Goal: Transaction & Acquisition: Purchase product/service

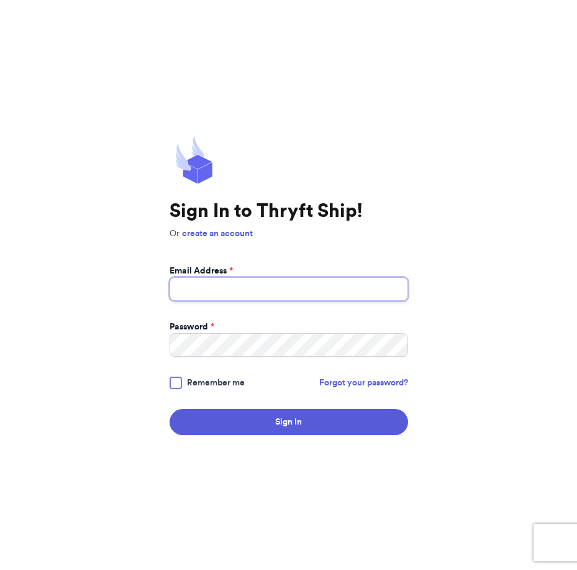
click at [257, 286] on input "Email Address *" at bounding box center [289, 289] width 239 height 24
click at [259, 288] on input "[EMAIL_ADDRESS],com" at bounding box center [289, 289] width 239 height 24
type input "[EMAIL_ADDRESS][DOMAIN_NAME]"
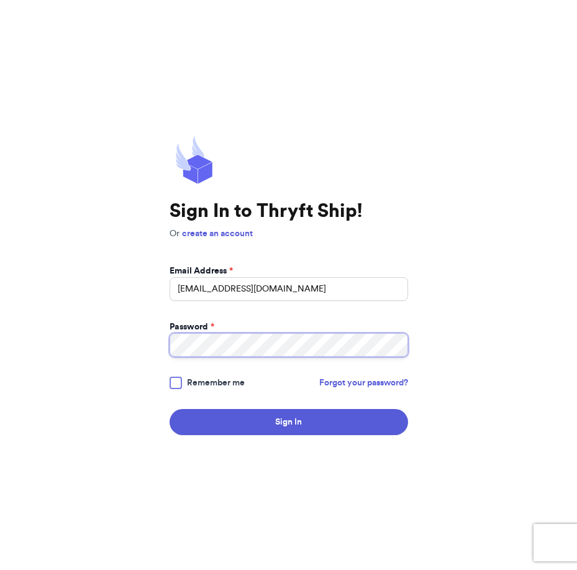
click at [170, 409] on button "Sign In" at bounding box center [289, 422] width 239 height 26
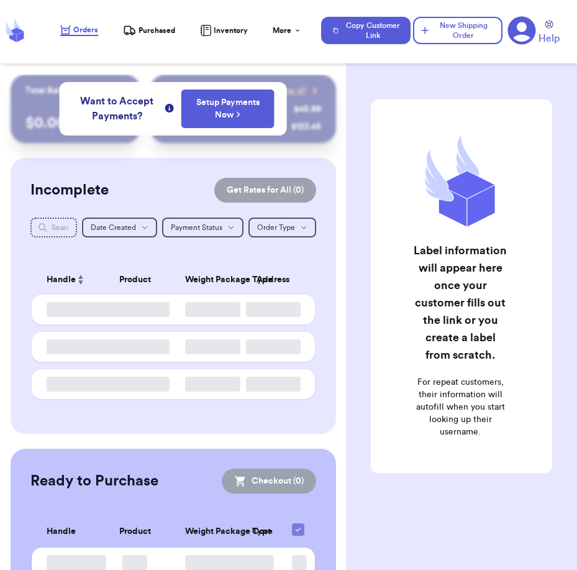
checkbox input "false"
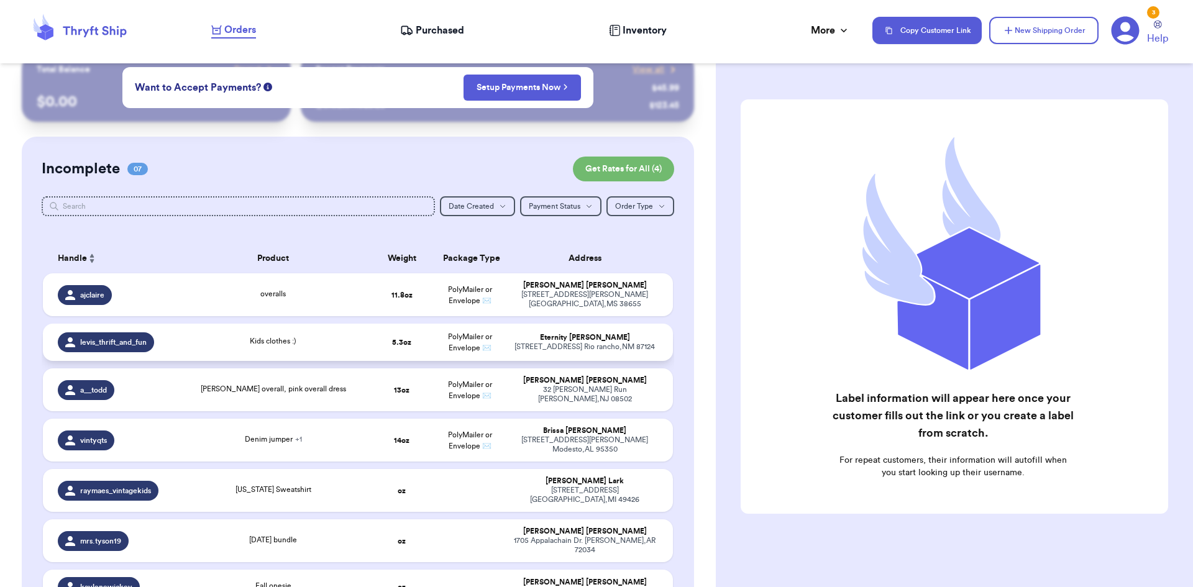
scroll to position [22, 0]
click at [244, 396] on td "[PERSON_NAME] overall, pink overall dress" at bounding box center [273, 389] width 190 height 43
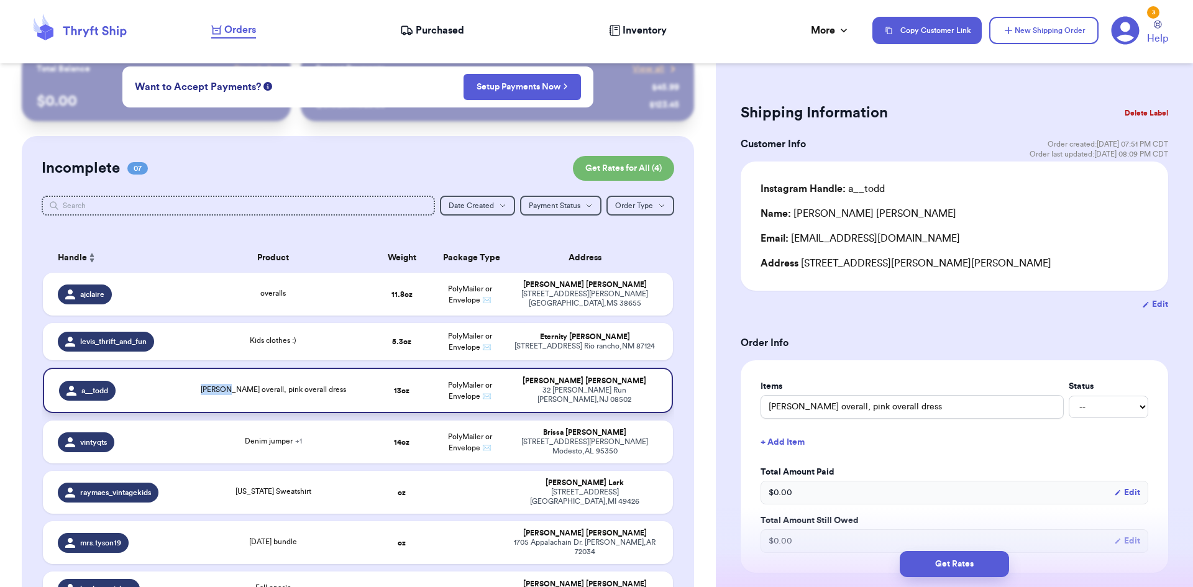
click at [244, 396] on td "[PERSON_NAME] overall, pink overall dress" at bounding box center [273, 390] width 190 height 45
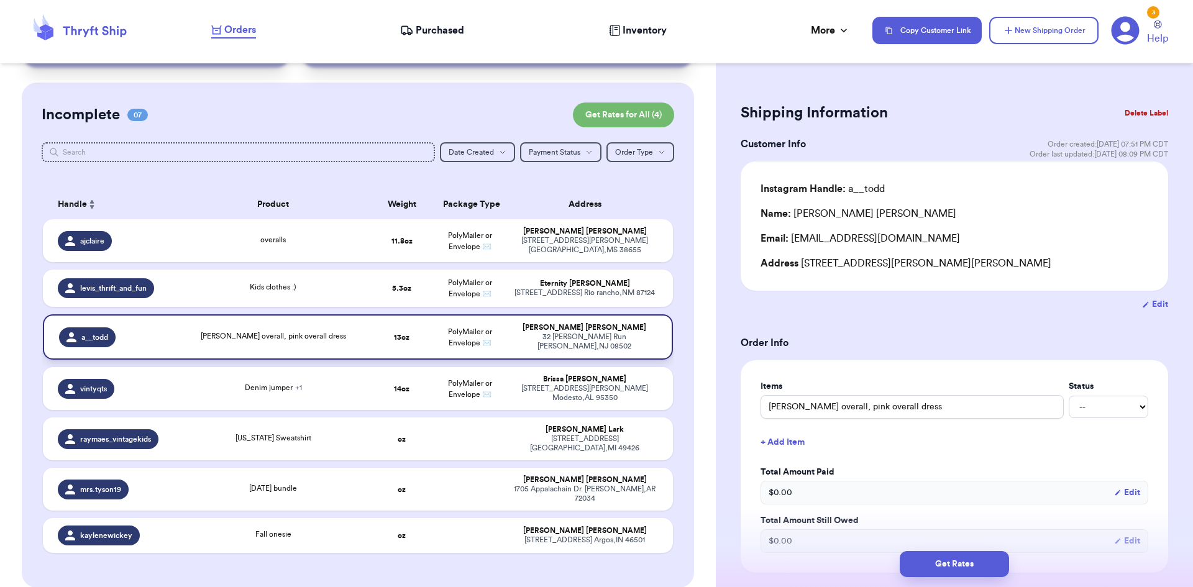
scroll to position [76, 0]
click at [577, 553] on button "Get Rates" at bounding box center [954, 564] width 109 height 26
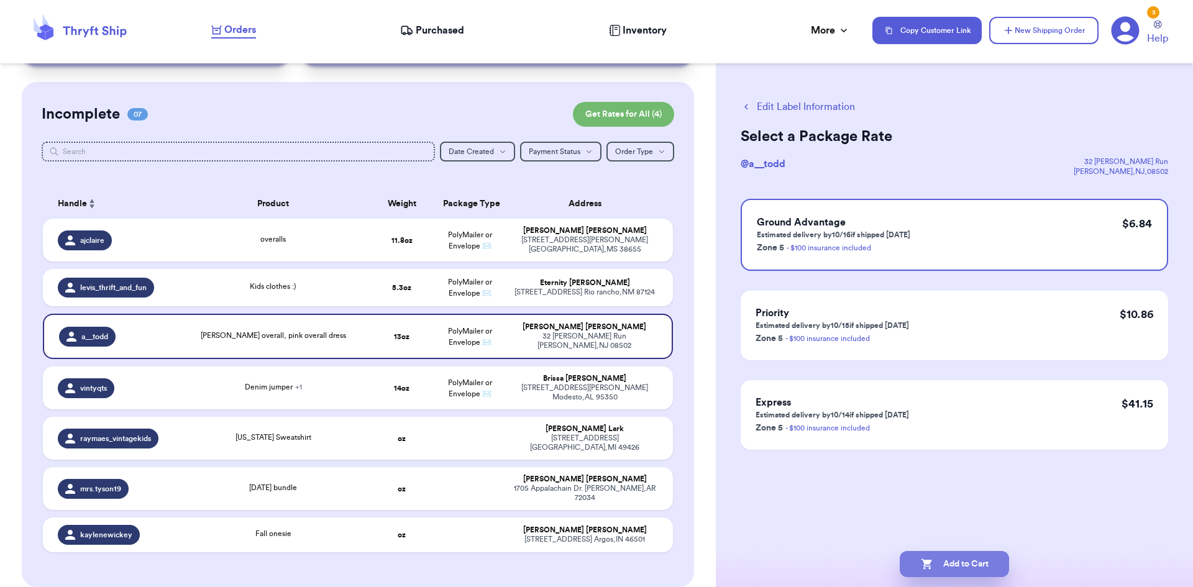
click at [577, 562] on button "Add to Cart" at bounding box center [954, 564] width 109 height 26
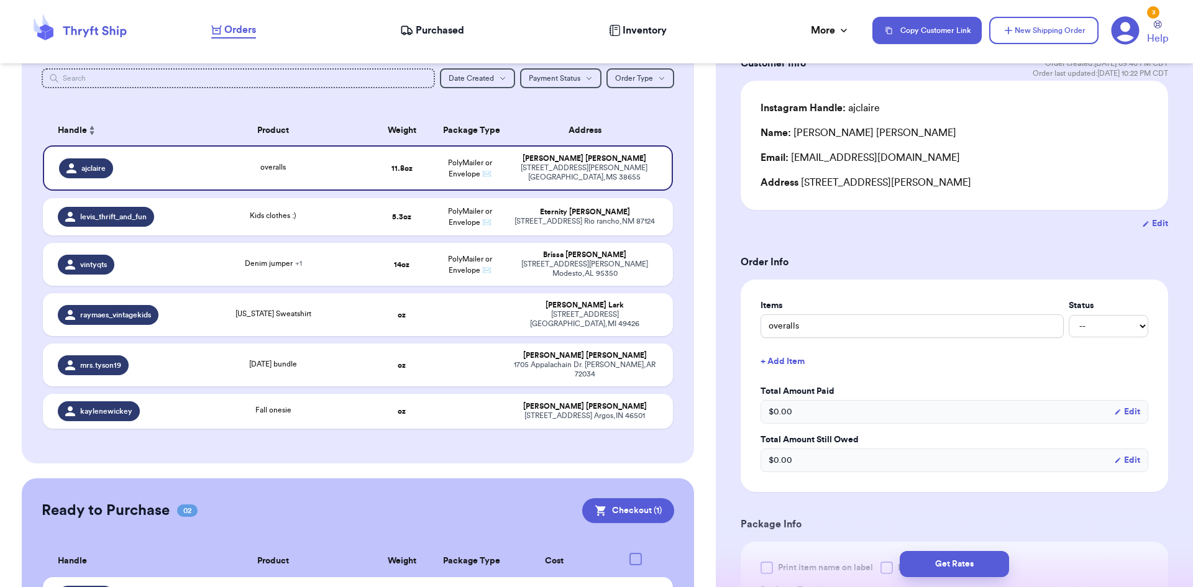
scroll to position [0, 0]
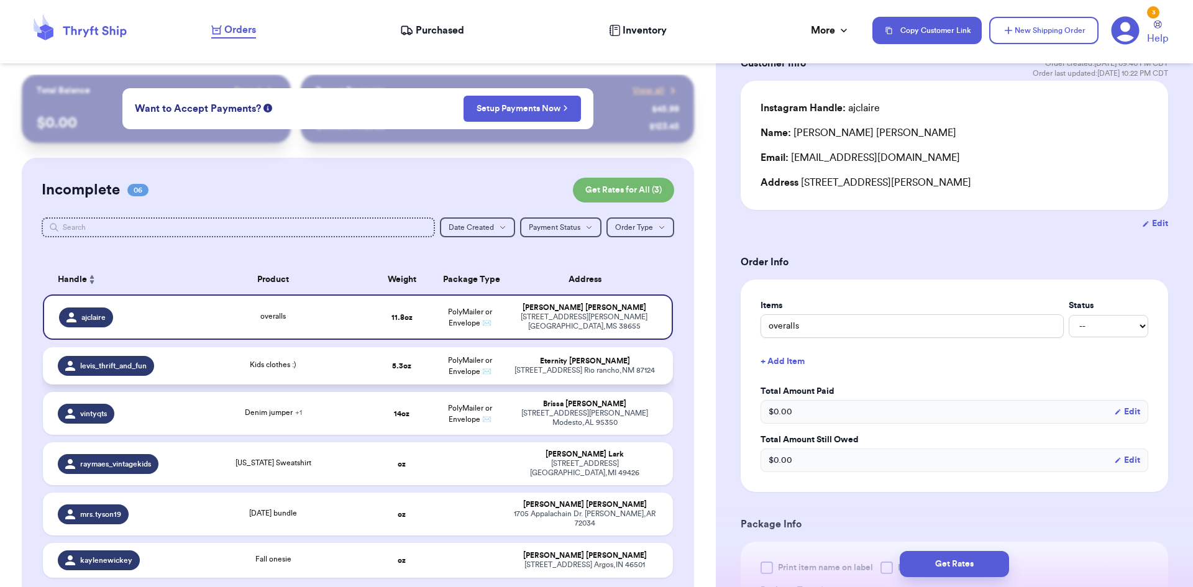
click at [426, 371] on td "5.3 oz" at bounding box center [402, 365] width 68 height 37
type input "Kids clothes :)"
type input "5.3"
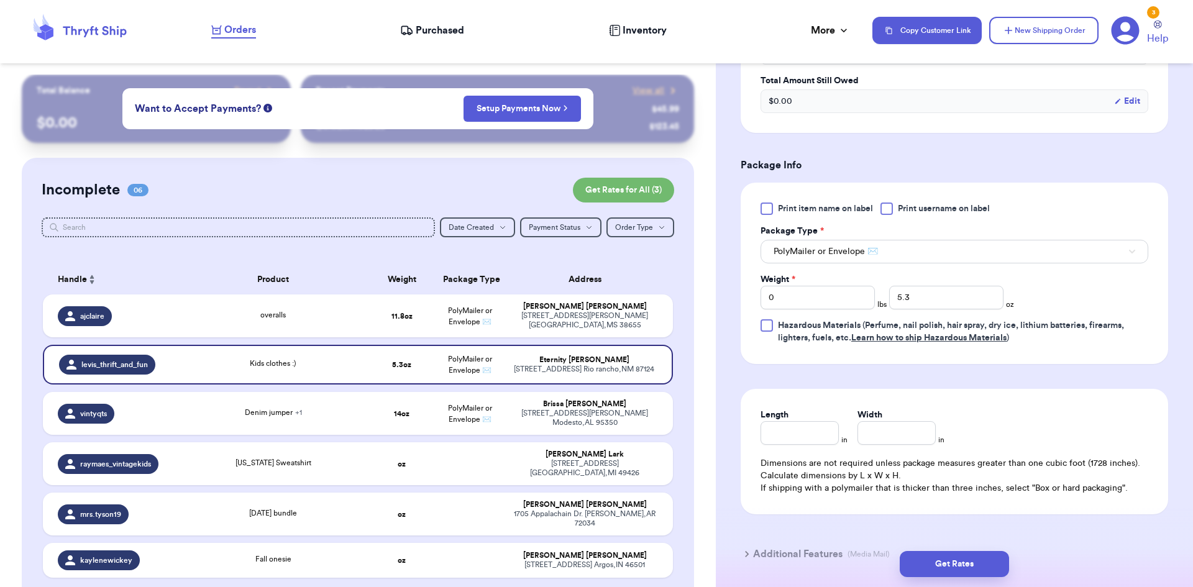
scroll to position [519, 0]
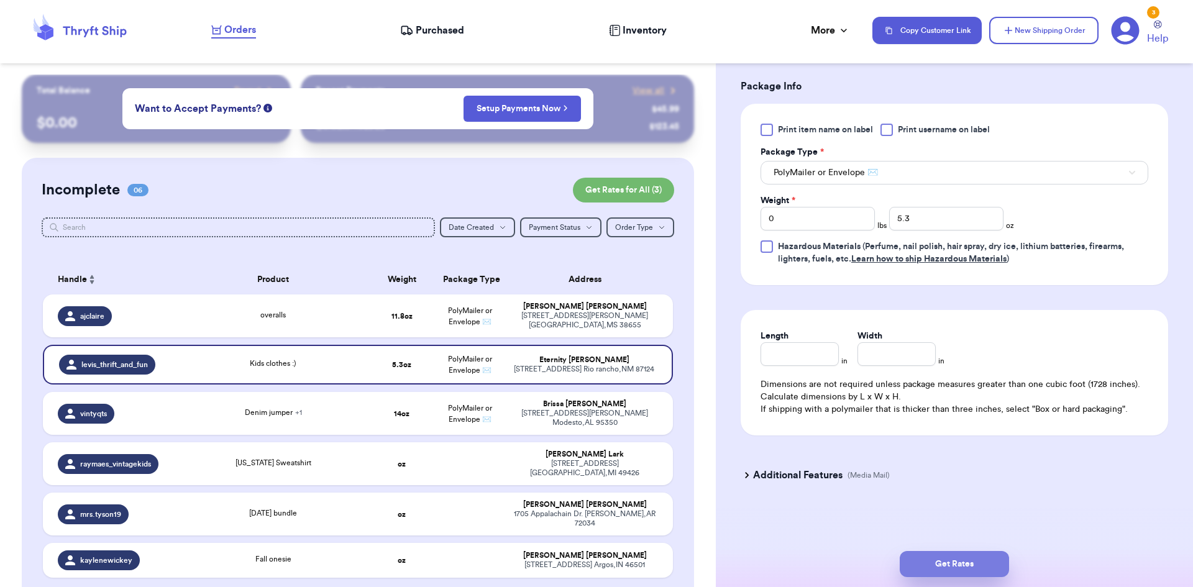
click at [577, 569] on button "Get Rates" at bounding box center [954, 564] width 109 height 26
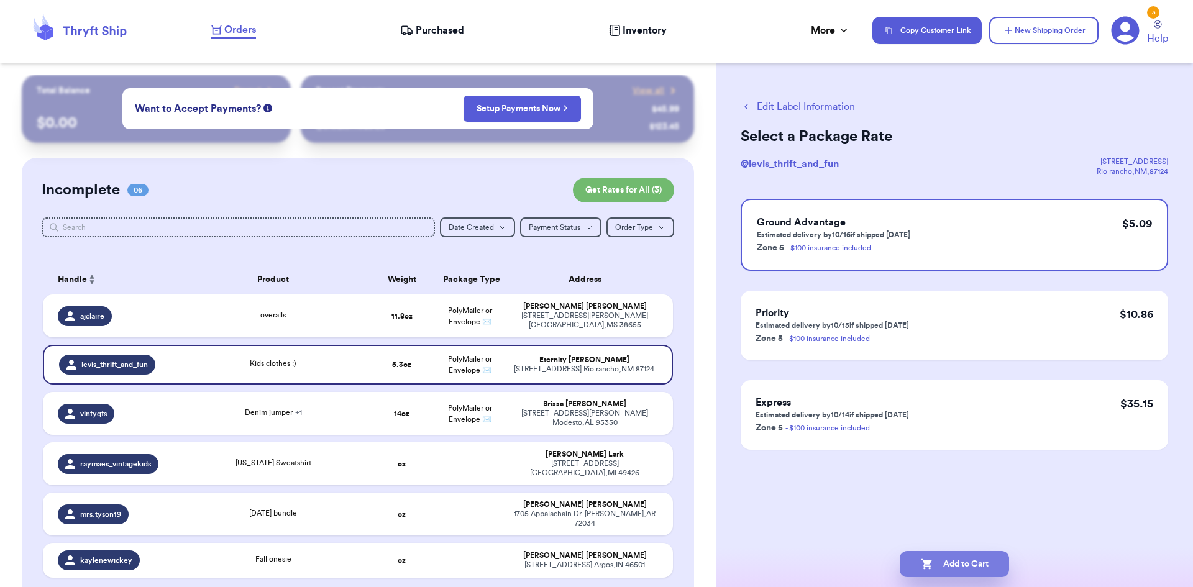
click at [577, 562] on button "Add to Cart" at bounding box center [954, 564] width 109 height 26
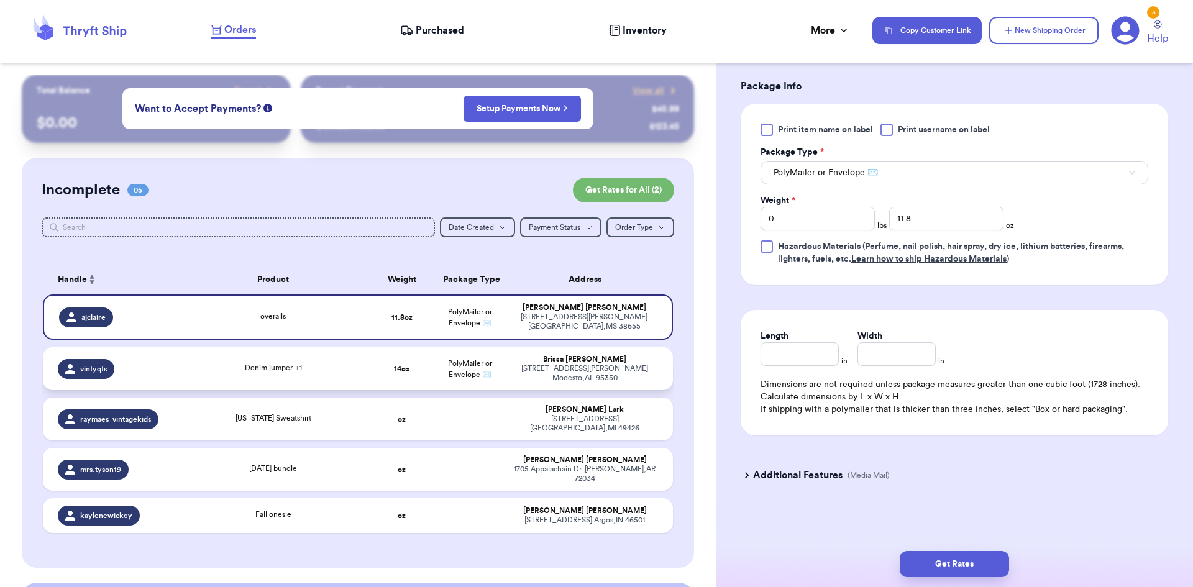
click at [321, 366] on div "Denim jumper + 1" at bounding box center [273, 369] width 175 height 14
type input "Denim jumper"
type input "14"
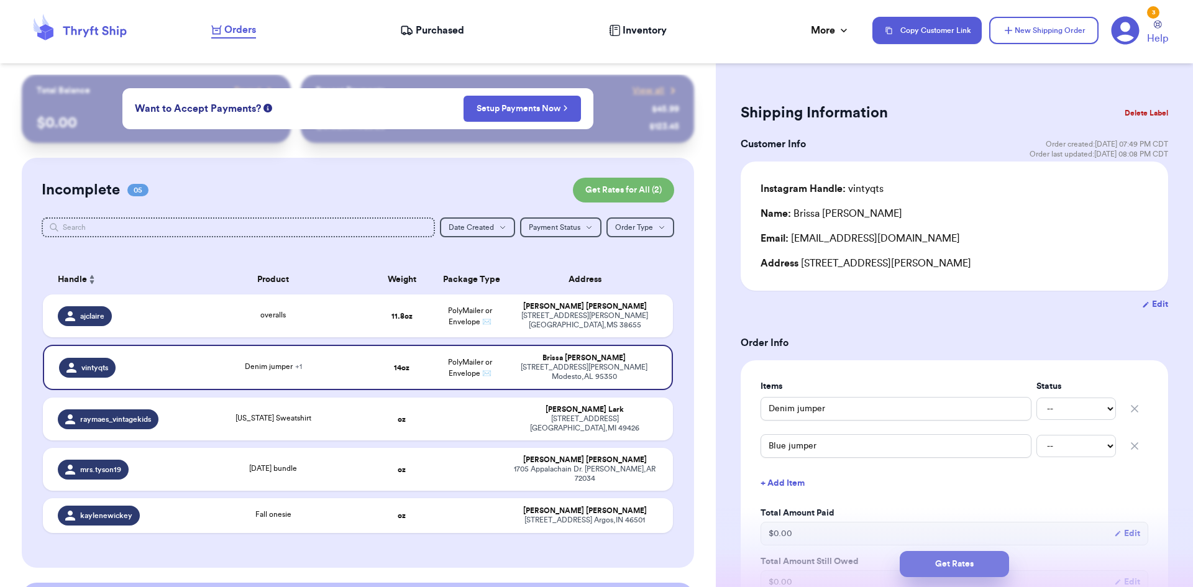
click at [577, 557] on button "Get Rates" at bounding box center [954, 564] width 109 height 26
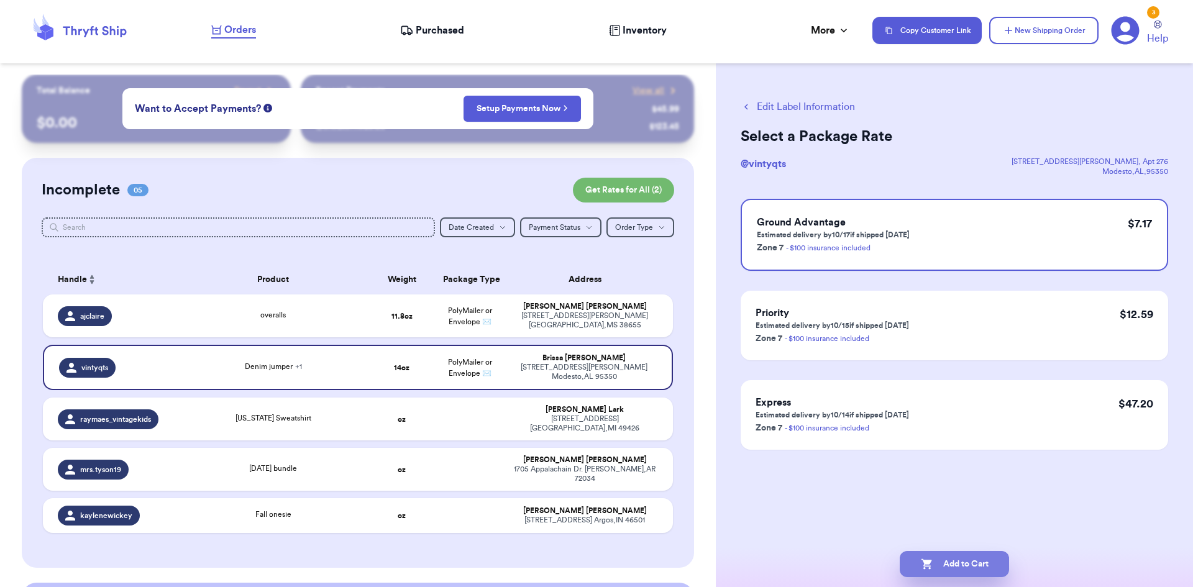
click at [577, 569] on button "Add to Cart" at bounding box center [954, 564] width 109 height 26
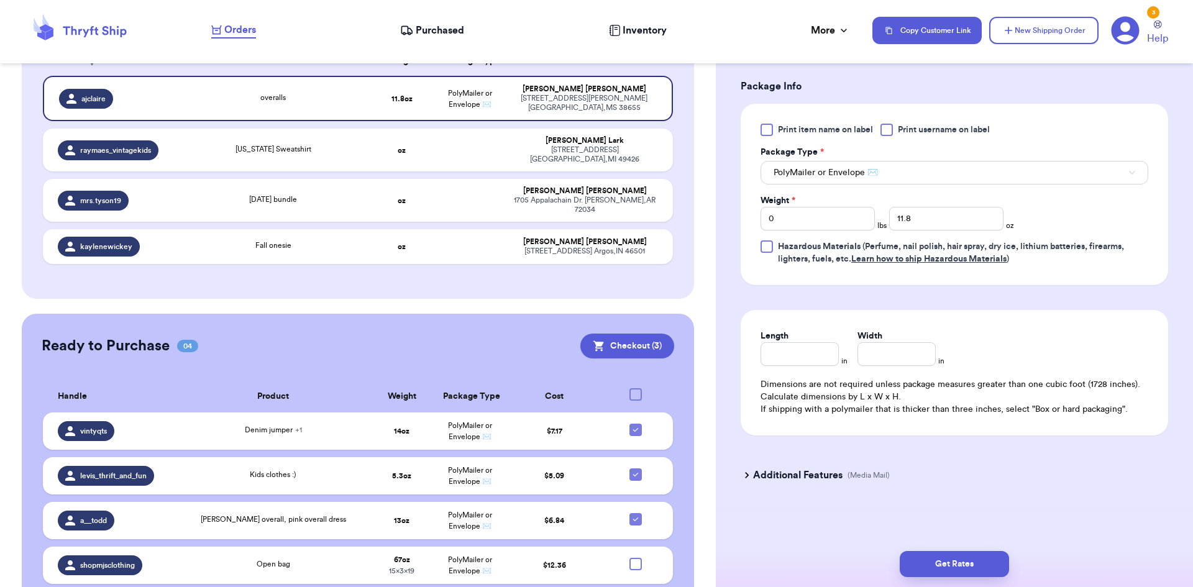
scroll to position [226, 0]
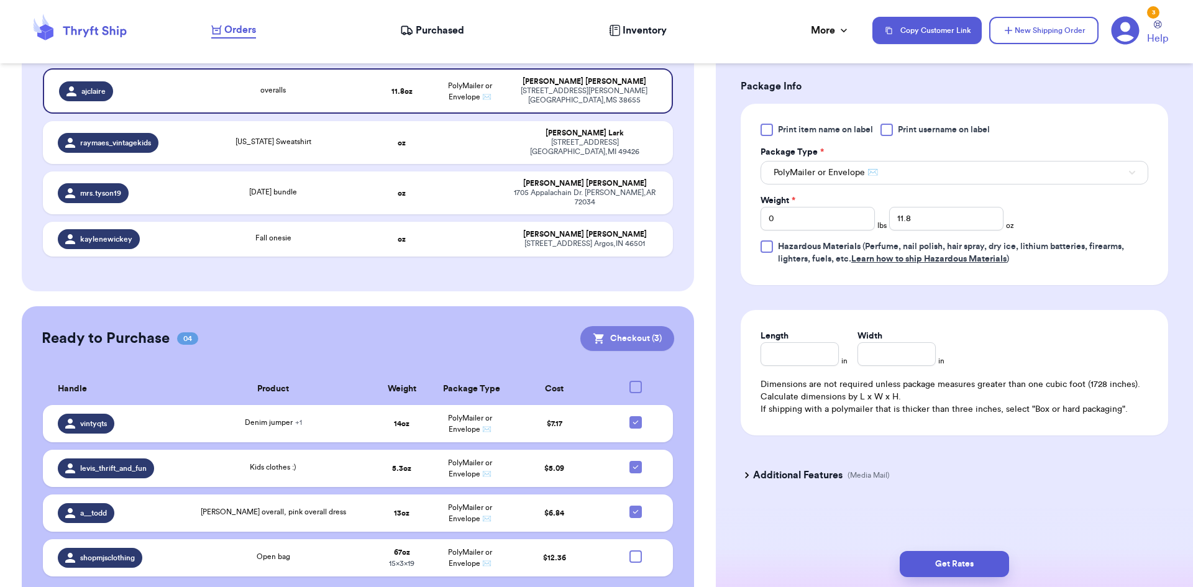
click at [577, 326] on button "Checkout ( 3 )" at bounding box center [627, 338] width 94 height 25
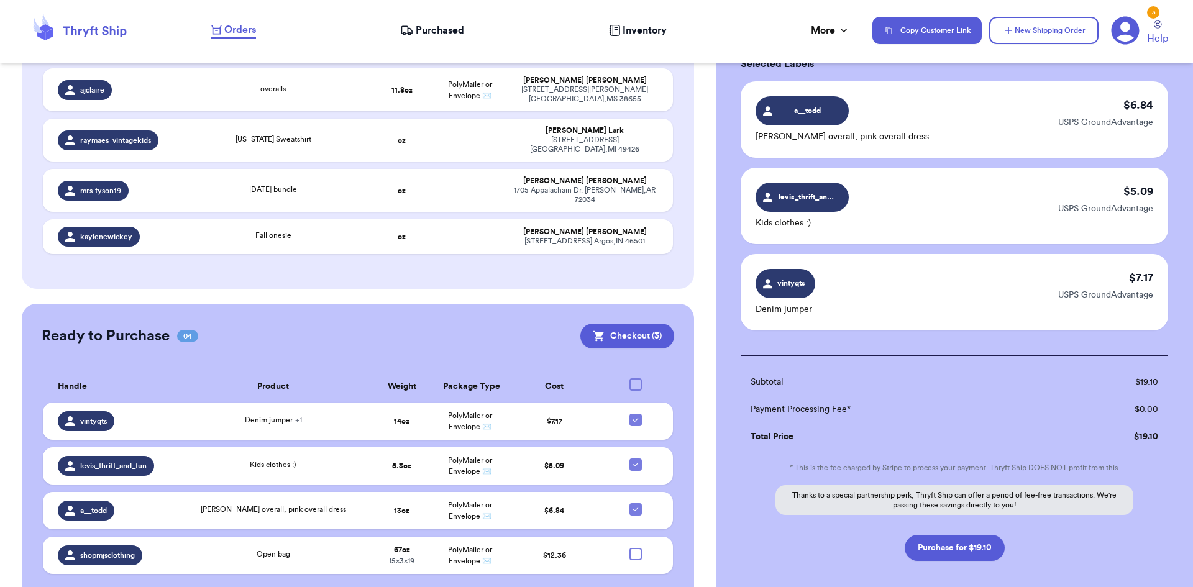
scroll to position [89, 0]
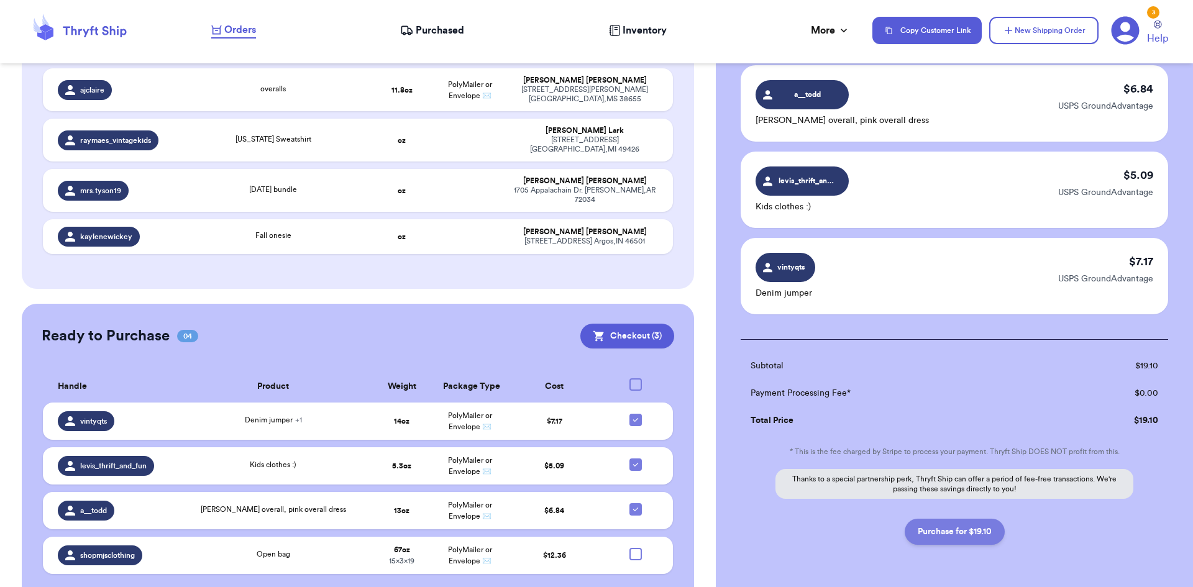
click at [577, 529] on button "Purchase for $19.10" at bounding box center [955, 532] width 100 height 26
checkbox input "false"
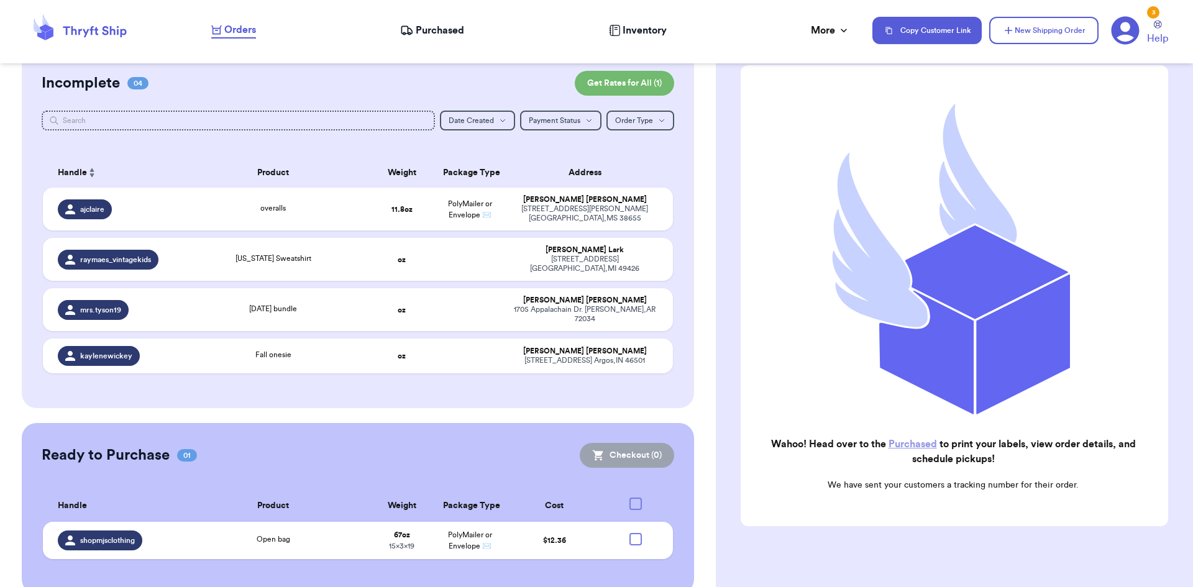
scroll to position [0, 0]
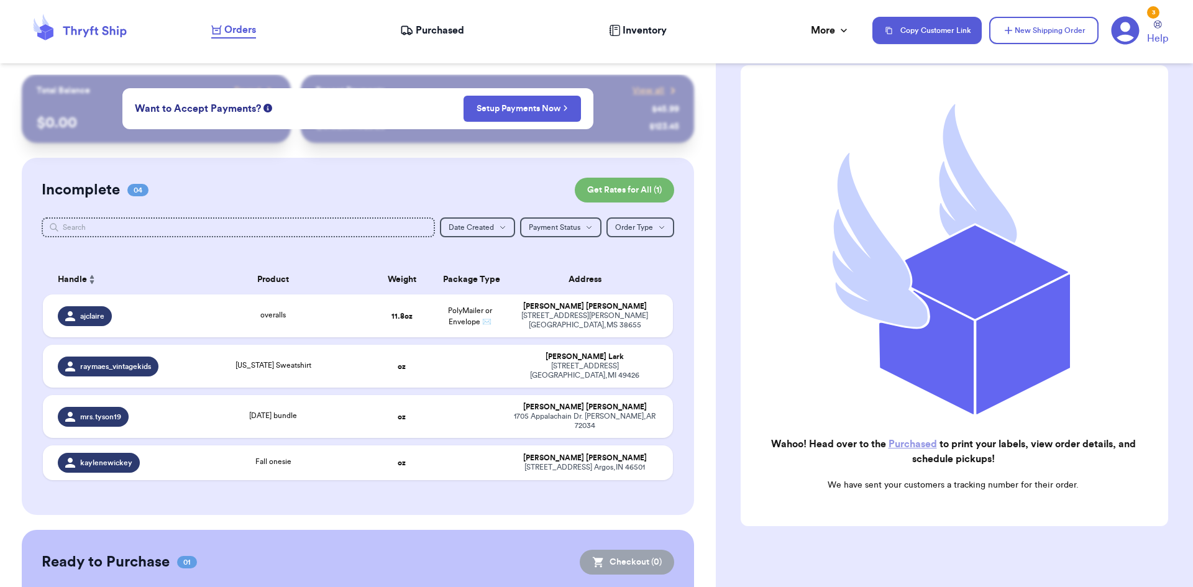
click at [414, 27] on div "Purchased" at bounding box center [432, 30] width 64 height 15
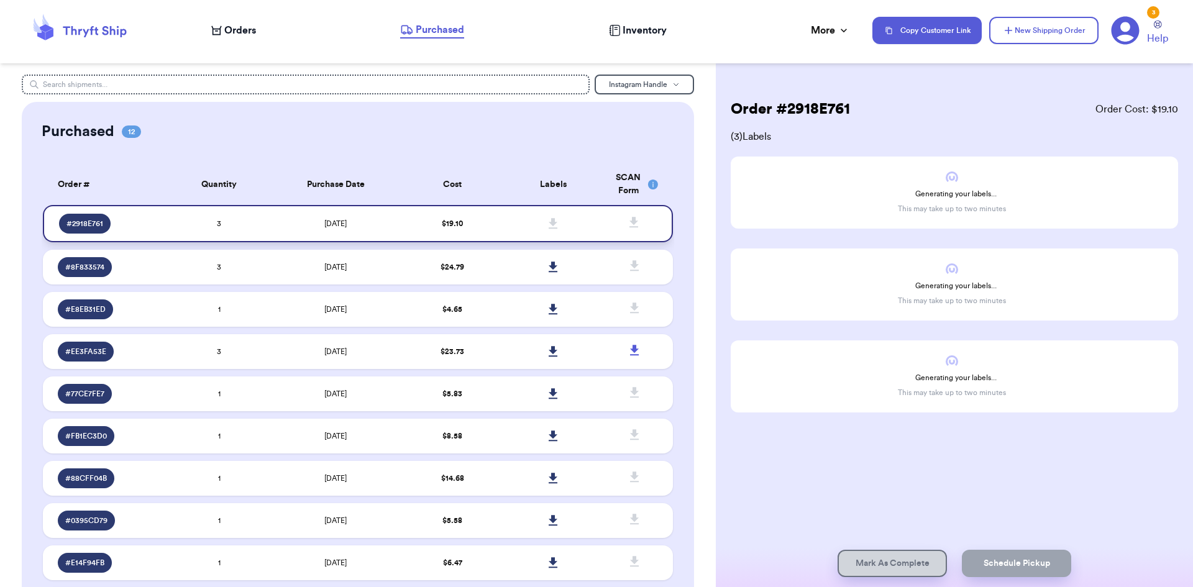
click at [554, 223] on span at bounding box center [553, 223] width 27 height 27
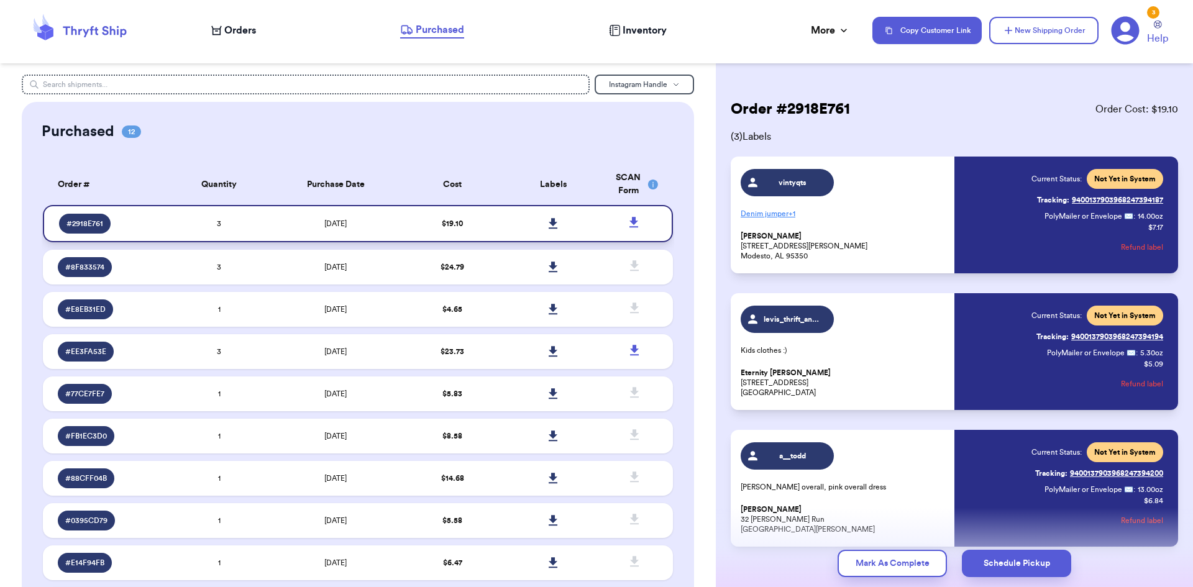
click at [549, 227] on icon at bounding box center [553, 223] width 9 height 11
